Goal: Find specific page/section: Find specific page/section

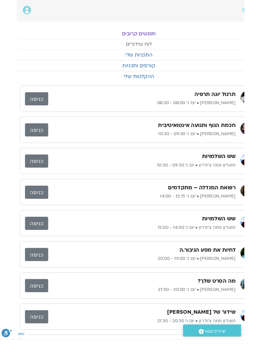
click at [153, 46] on link "לוח שידורים" at bounding box center [148, 47] width 261 height 11
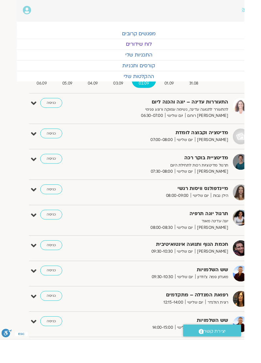
click at [55, 201] on link "כניסה" at bounding box center [55, 202] width 24 height 10
